Goal: Task Accomplishment & Management: Manage account settings

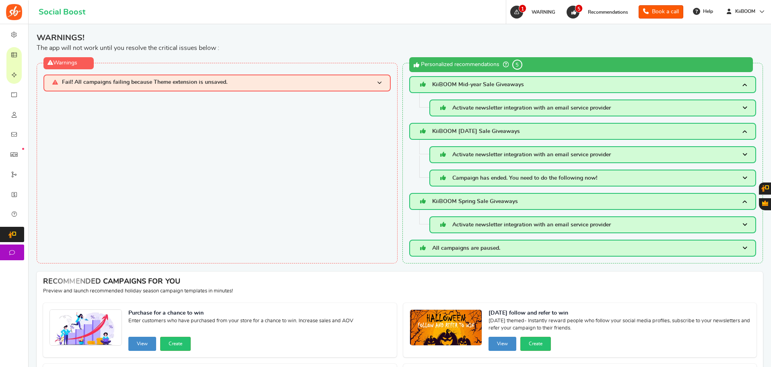
click at [473, 84] on span "KiiBOOM Mid-year Sale Giveaways" at bounding box center [478, 85] width 92 height 6
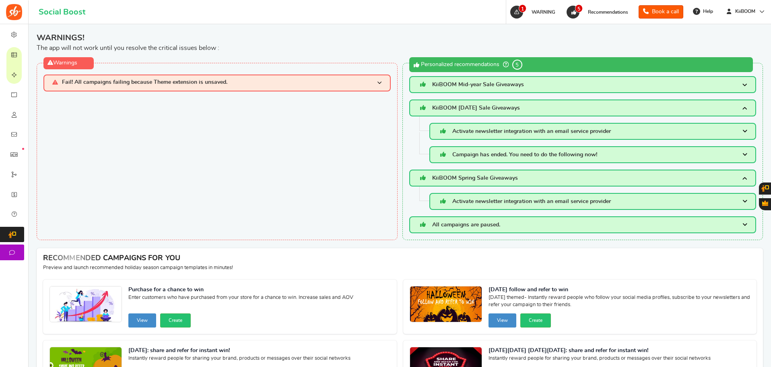
click at [471, 85] on span "KiiBOOM Mid-year Sale Giveaways" at bounding box center [478, 85] width 92 height 6
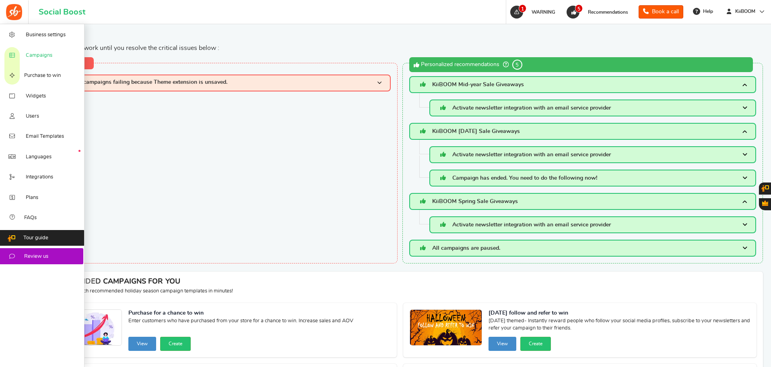
click at [41, 55] on span "Campaigns" at bounding box center [39, 55] width 27 height 7
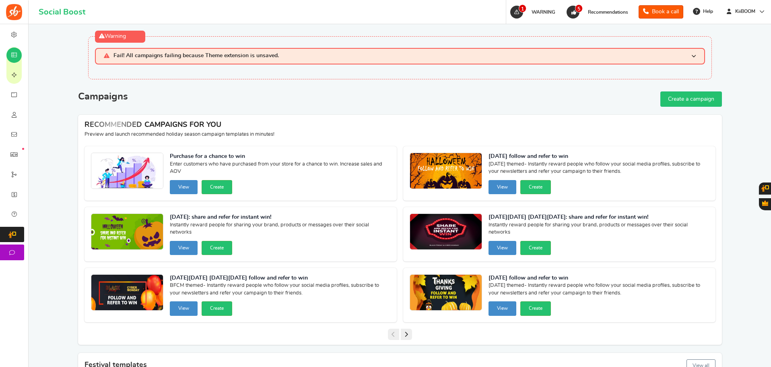
click at [506, 157] on strong "[DATE] follow and refer to win" at bounding box center [599, 157] width 221 height 8
click at [452, 171] on img at bounding box center [446, 171] width 72 height 36
click at [511, 150] on div "[DATE] follow and refer to win [DATE] themed- Instantly reward people who follo…" at bounding box center [559, 173] width 312 height 54
click at [510, 158] on strong "[DATE] follow and refer to win" at bounding box center [599, 157] width 221 height 8
click at [449, 187] on img at bounding box center [446, 171] width 72 height 36
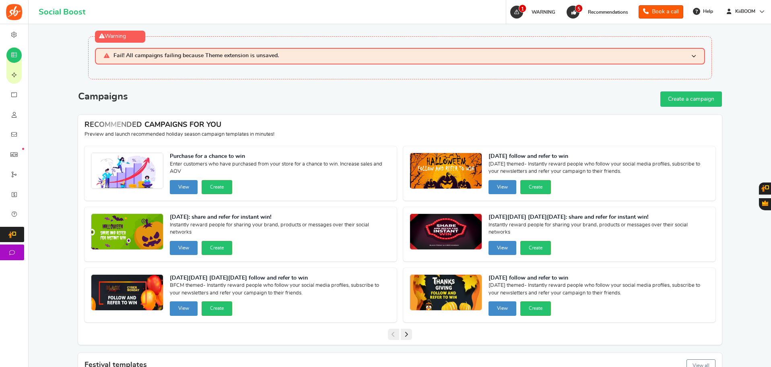
click at [449, 179] on img at bounding box center [446, 171] width 72 height 36
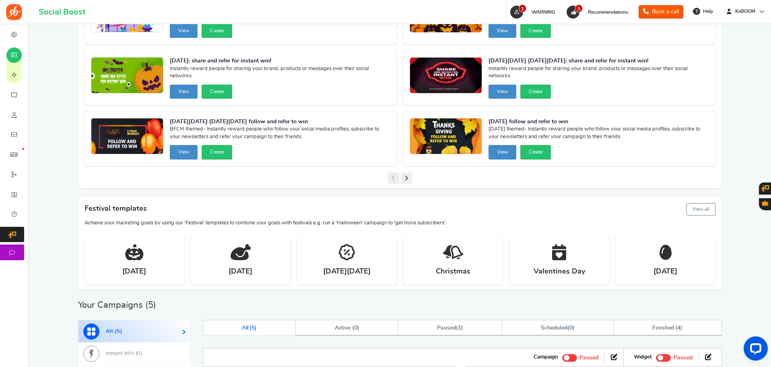
scroll to position [80, 0]
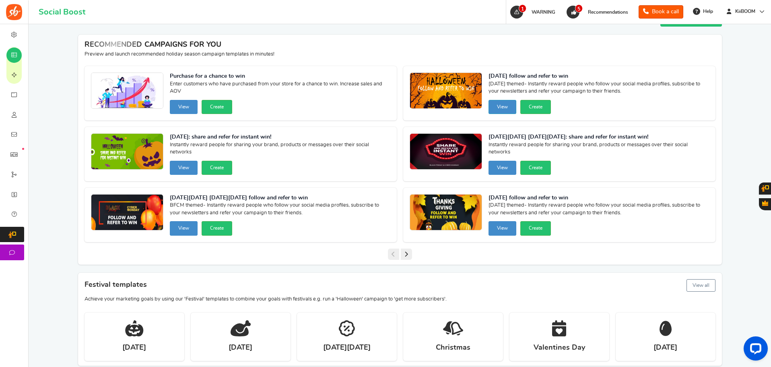
click at [505, 107] on button "View" at bounding box center [503, 107] width 28 height 14
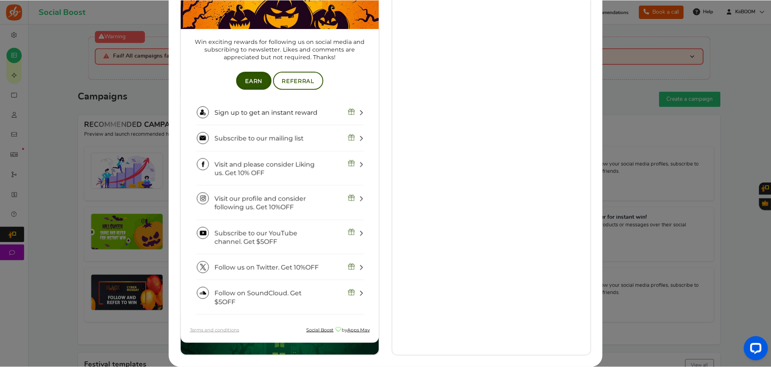
scroll to position [14, 0]
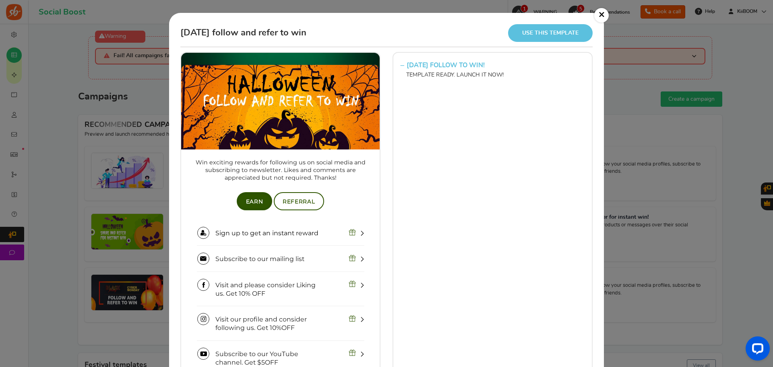
click at [605, 11] on link "×" at bounding box center [601, 15] width 14 height 14
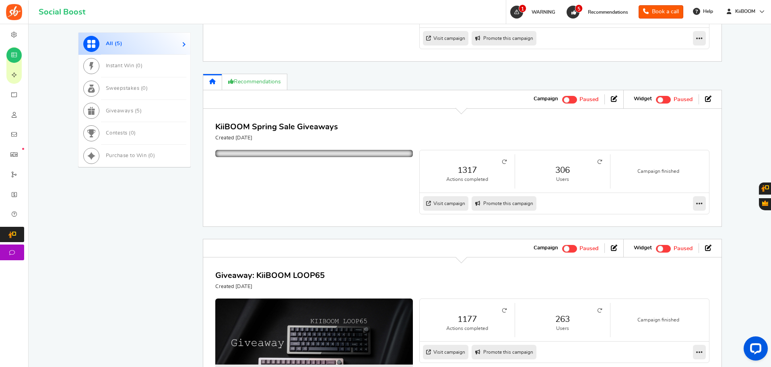
scroll to position [966, 0]
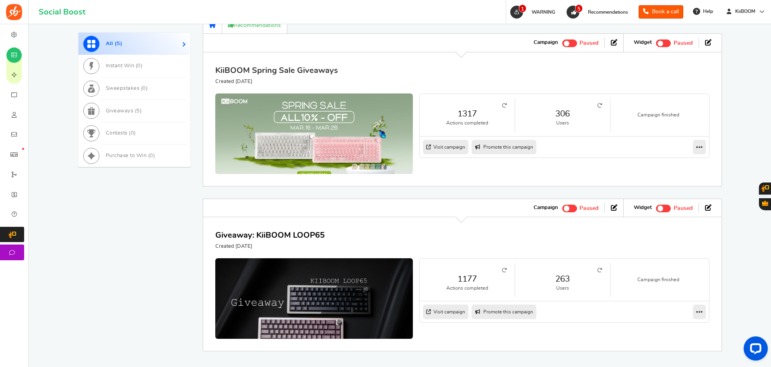
drag, startPoint x: 306, startPoint y: 119, endPoint x: 326, endPoint y: 133, distance: 24.9
click at [306, 74] on link "KiiBOOM Spring Sale Giveaways" at bounding box center [276, 70] width 123 height 8
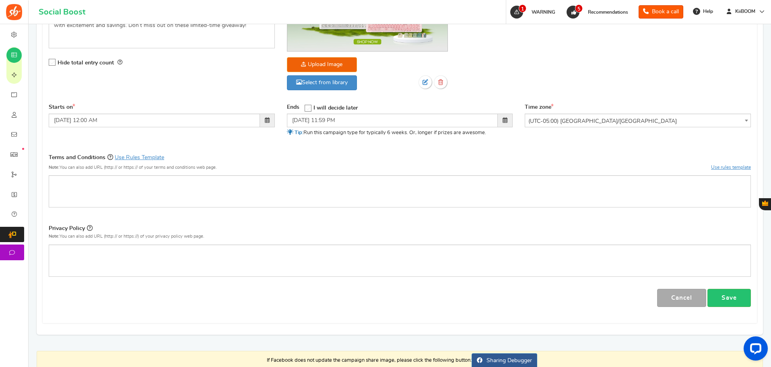
scroll to position [40, 0]
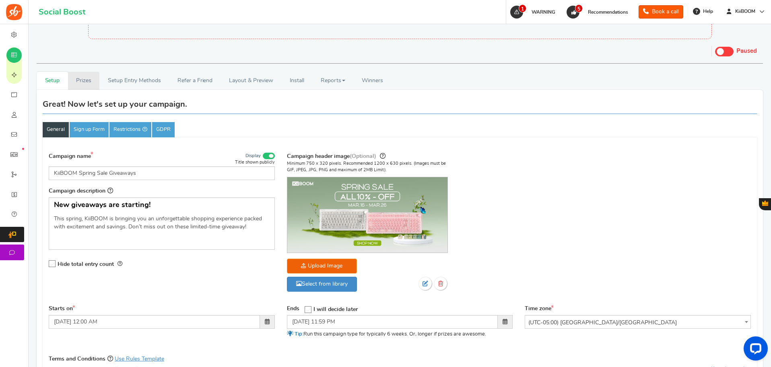
click at [93, 83] on link "Prizes" at bounding box center [84, 81] width 32 height 18
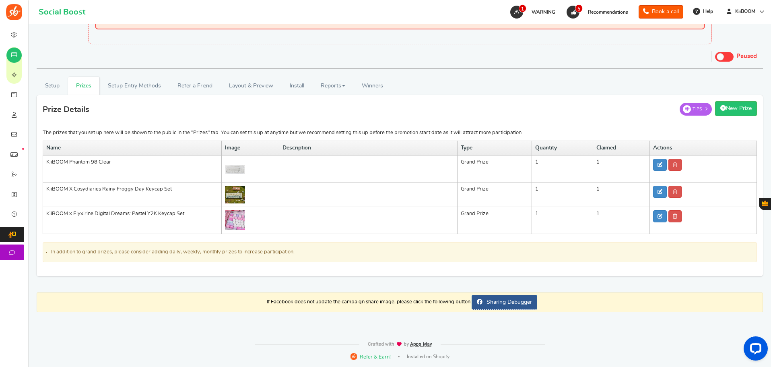
scroll to position [35, 0]
click at [237, 224] on img at bounding box center [235, 220] width 20 height 20
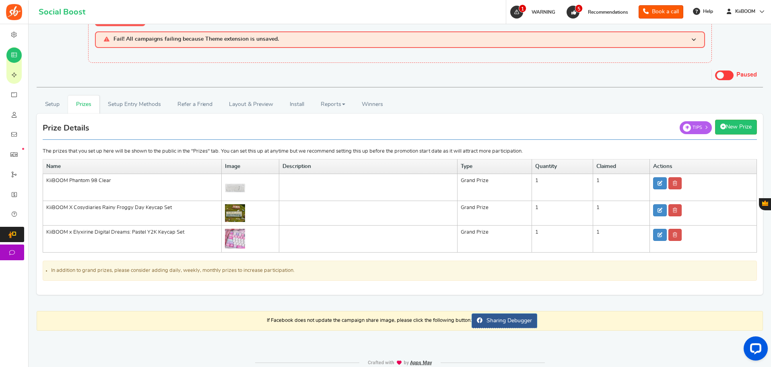
scroll to position [0, 0]
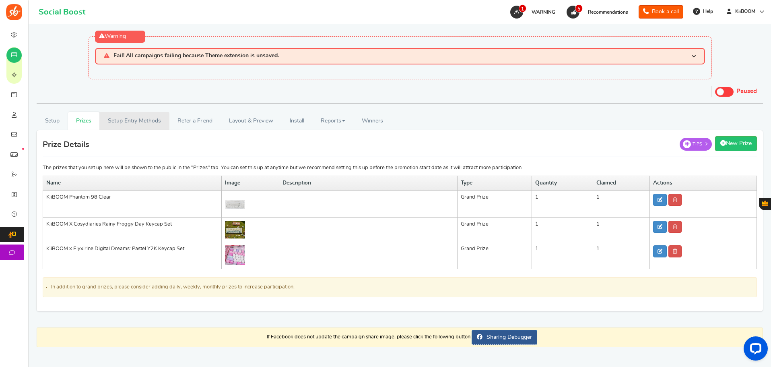
click at [152, 125] on link "Setup Entry Methods" at bounding box center [134, 121] width 70 height 18
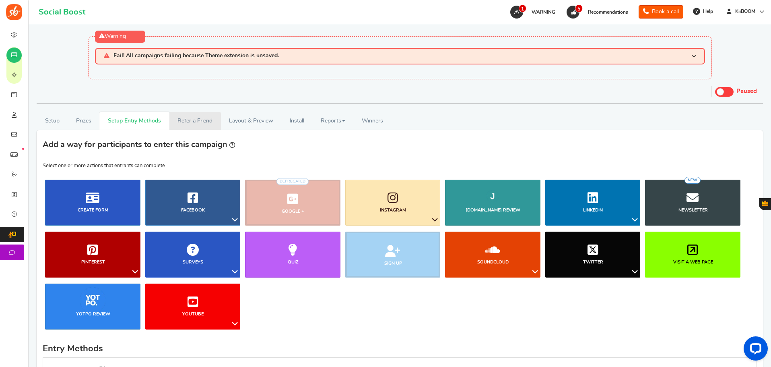
click at [195, 129] on link "Refer a Friend" at bounding box center [195, 121] width 52 height 18
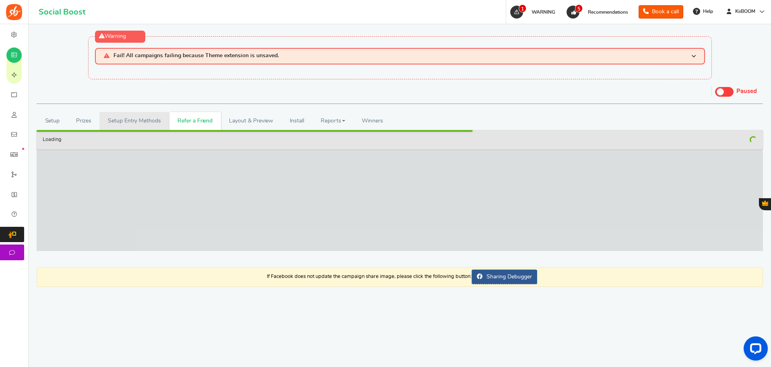
click at [135, 124] on link "Setup Entry Methods" at bounding box center [134, 121] width 70 height 18
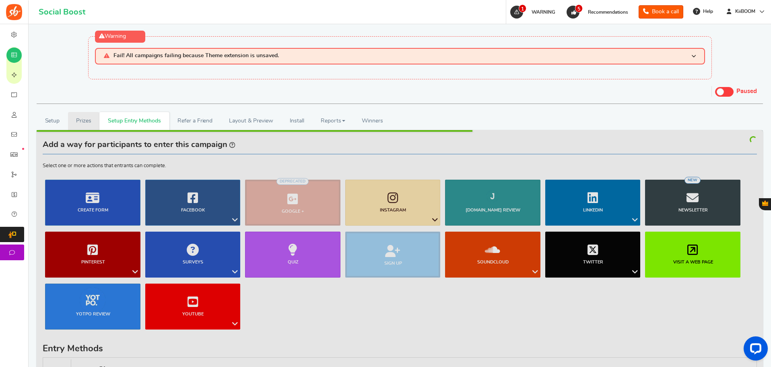
click at [85, 117] on link "Prizes" at bounding box center [84, 121] width 32 height 18
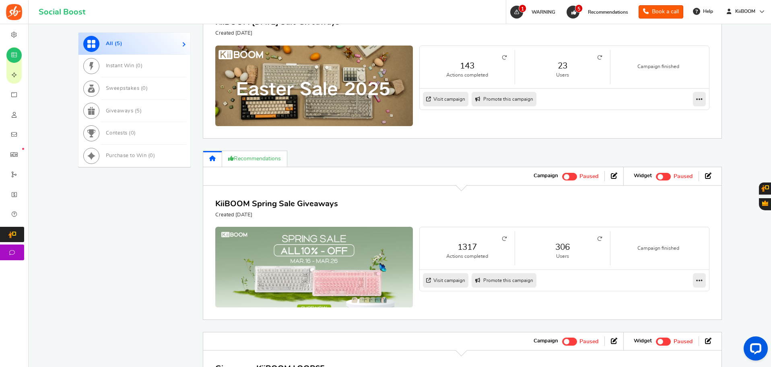
scroll to position [886, 0]
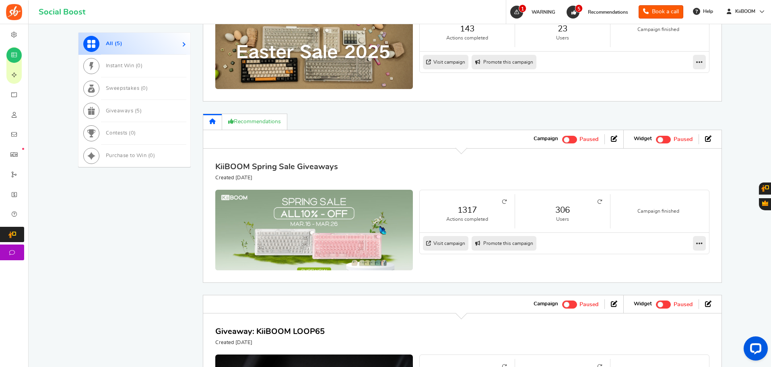
click at [318, 171] on link "KiiBOOM Spring Sale Giveaways" at bounding box center [276, 167] width 123 height 8
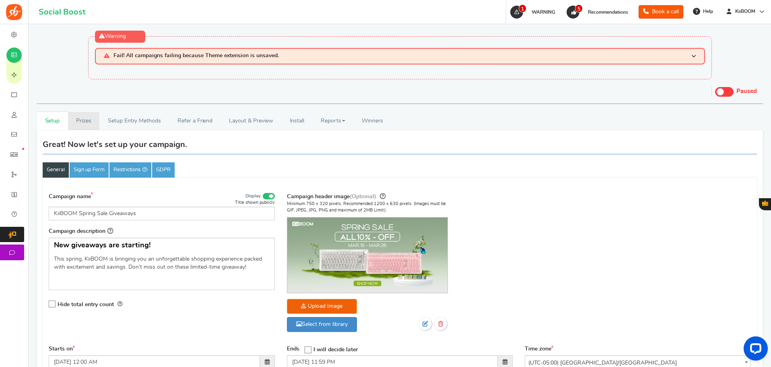
click at [85, 123] on link "Prizes" at bounding box center [84, 121] width 32 height 18
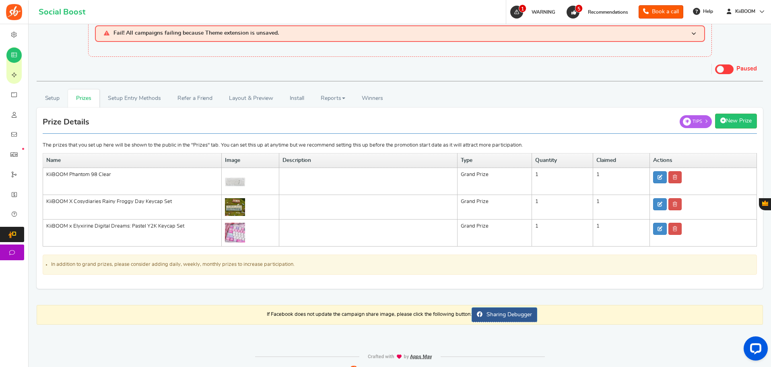
scroll to position [35, 0]
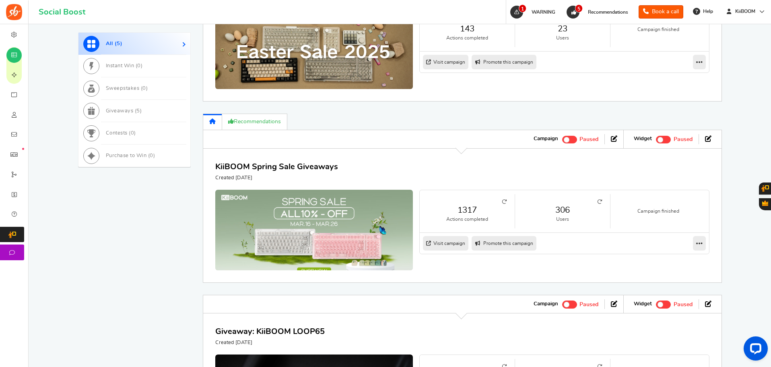
scroll to position [1047, 0]
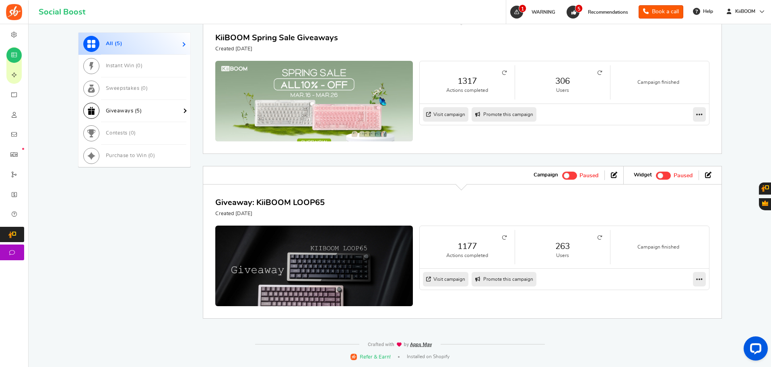
click at [135, 105] on link "Giveaways ( 5 )" at bounding box center [134, 111] width 112 height 23
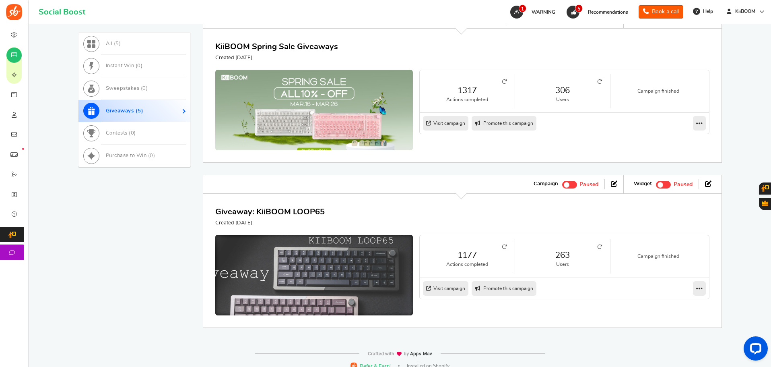
scroll to position [1093, 0]
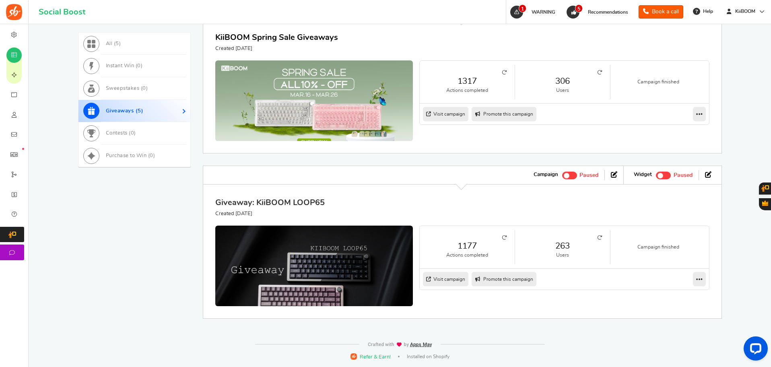
click at [298, 206] on link "Giveaway: KiiBOOM LOOP65" at bounding box center [269, 202] width 109 height 8
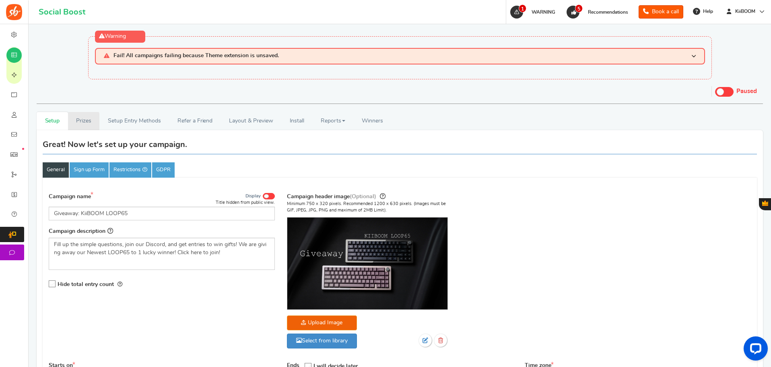
click at [95, 124] on link "Prizes" at bounding box center [84, 121] width 32 height 18
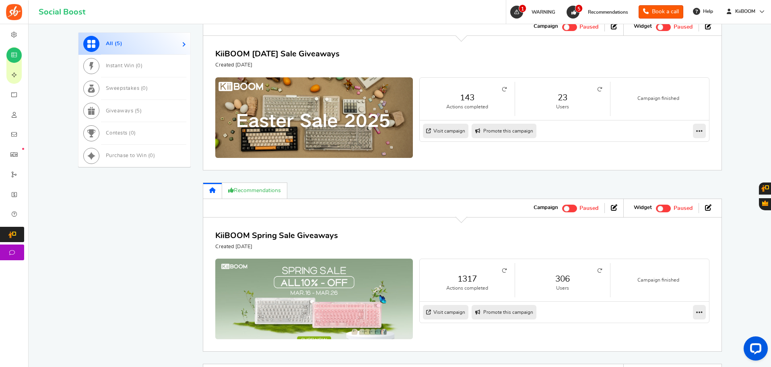
scroll to position [765, 0]
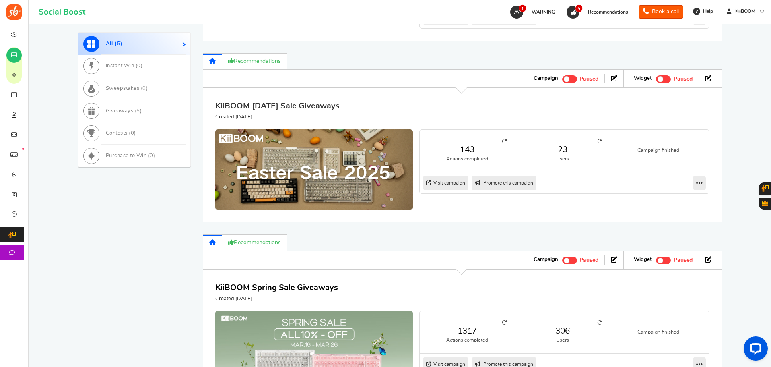
click at [322, 110] on link "KiiBOOM [DATE] Sale Giveaways" at bounding box center [277, 106] width 124 height 8
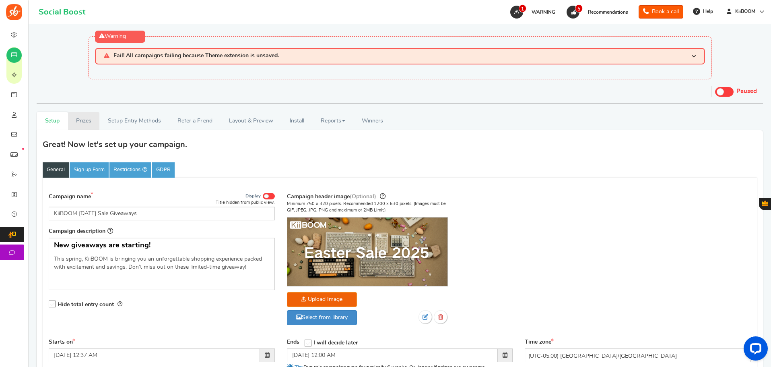
click at [78, 125] on link "Prizes" at bounding box center [84, 121] width 32 height 18
